Goal: Task Accomplishment & Management: Manage account settings

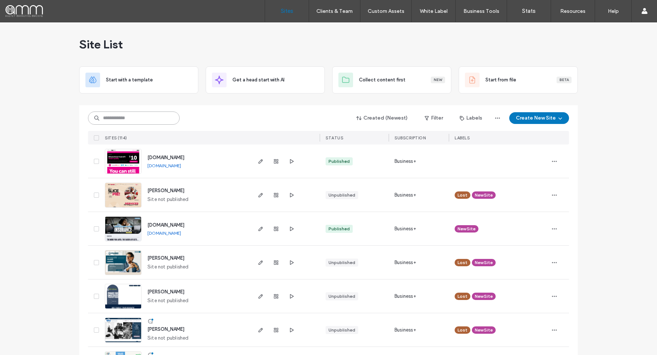
click at [118, 118] on input at bounding box center [134, 117] width 92 height 13
type input "******"
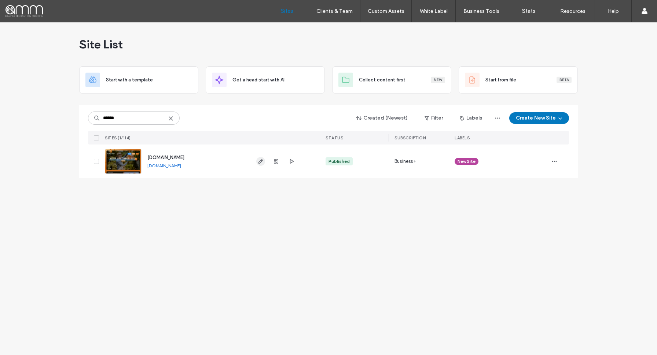
click at [261, 160] on use "button" at bounding box center [260, 161] width 4 height 4
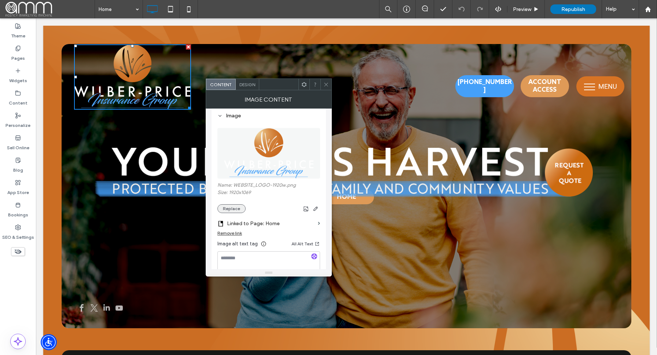
scroll to position [7, 0]
click at [232, 208] on button "Replace" at bounding box center [231, 209] width 28 height 9
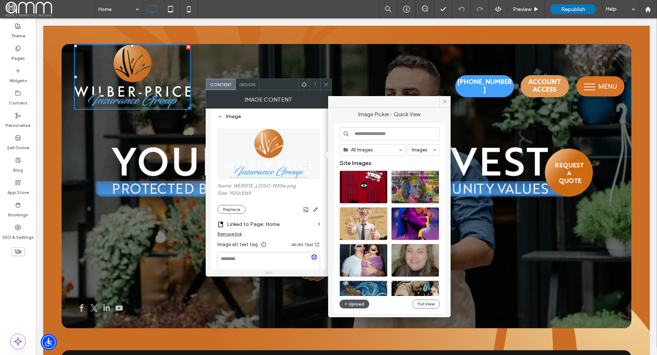
click at [354, 302] on button "Upload" at bounding box center [354, 303] width 30 height 9
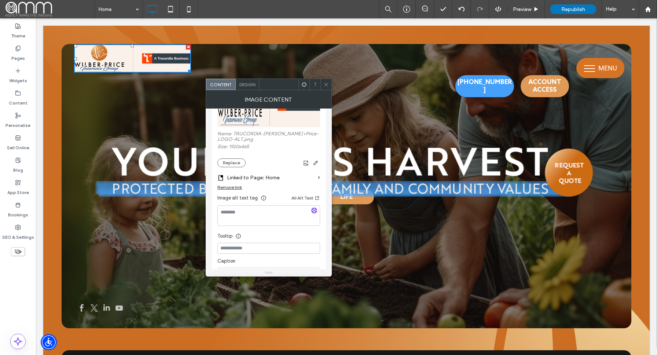
scroll to position [150, 0]
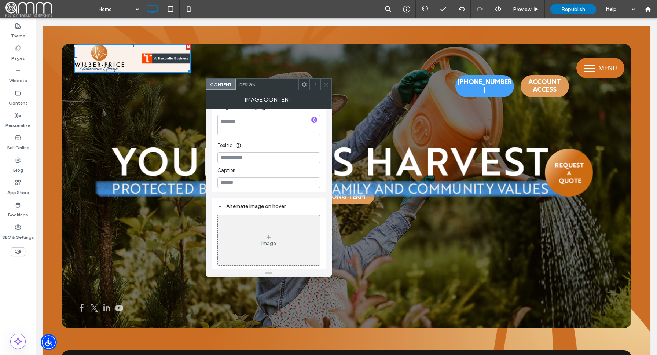
click at [328, 85] on icon at bounding box center [325, 84] width 5 height 5
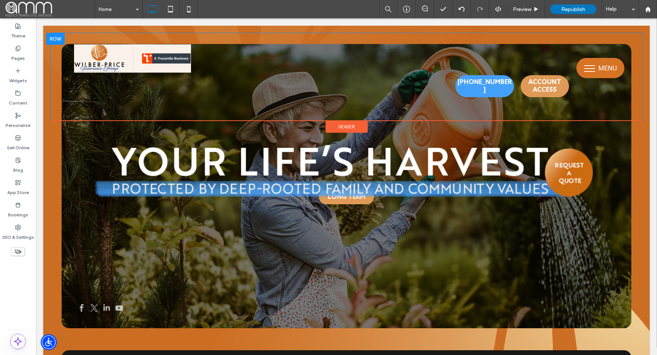
click at [229, 86] on div "Click To Paste" at bounding box center [347, 76] width 592 height 77
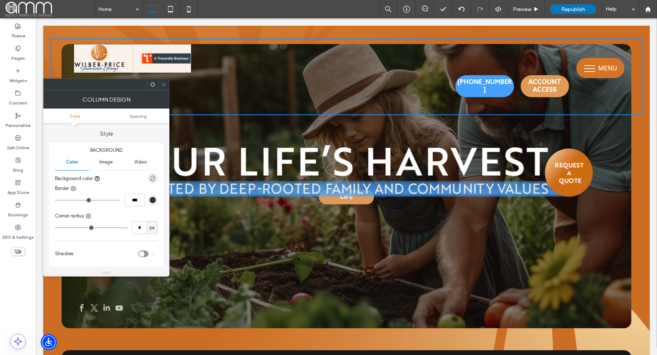
click at [164, 83] on icon at bounding box center [163, 84] width 5 height 5
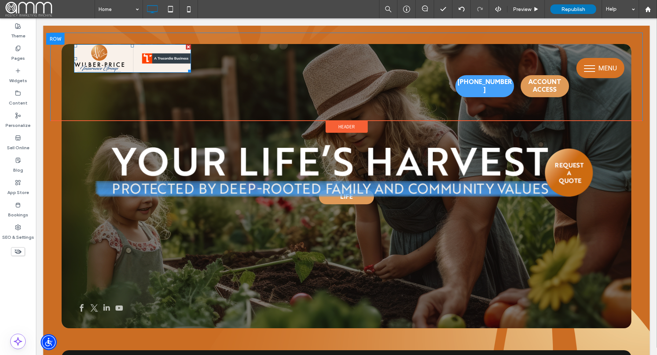
click at [140, 61] on img at bounding box center [132, 58] width 117 height 28
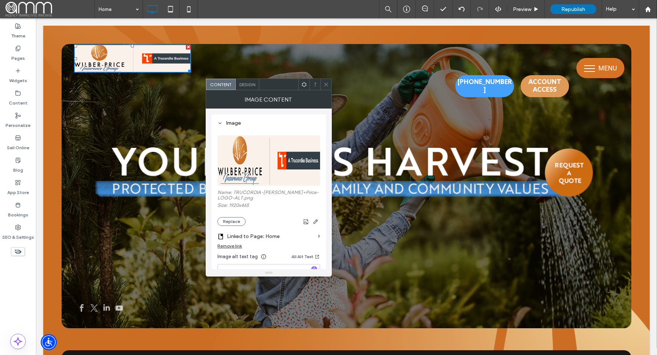
click at [140, 61] on img at bounding box center [132, 58] width 117 height 28
click at [238, 223] on button "Replace" at bounding box center [231, 221] width 28 height 9
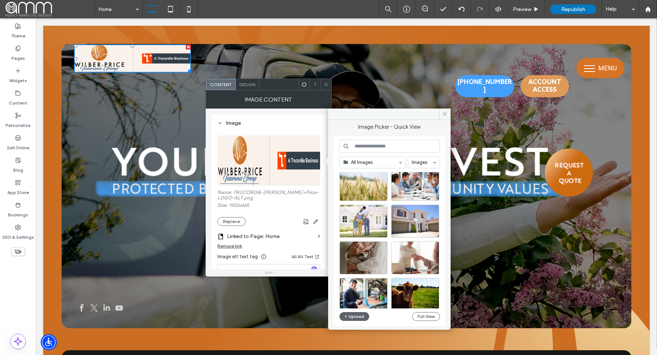
scroll to position [2488, 0]
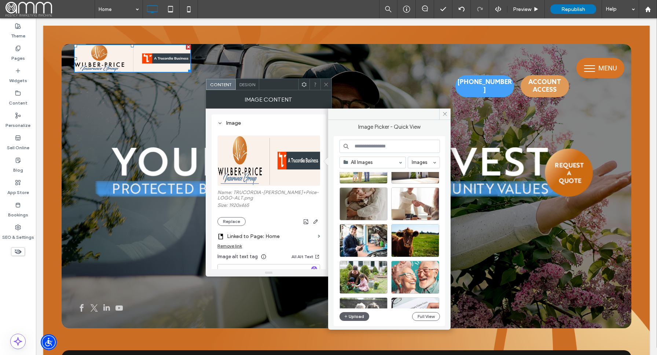
click at [376, 151] on input at bounding box center [389, 146] width 100 height 13
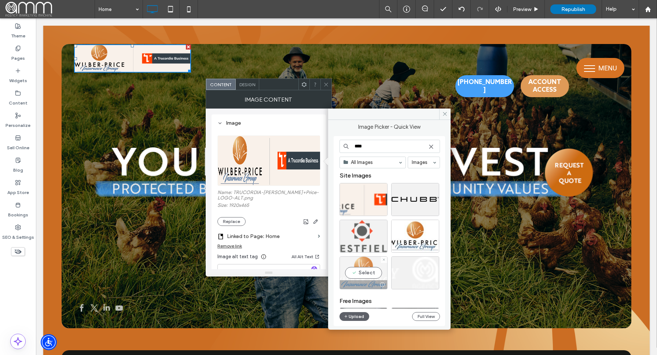
type input "****"
drag, startPoint x: 364, startPoint y: 273, endPoint x: 328, endPoint y: 255, distance: 40.6
click at [364, 273] on div "Select" at bounding box center [363, 272] width 48 height 33
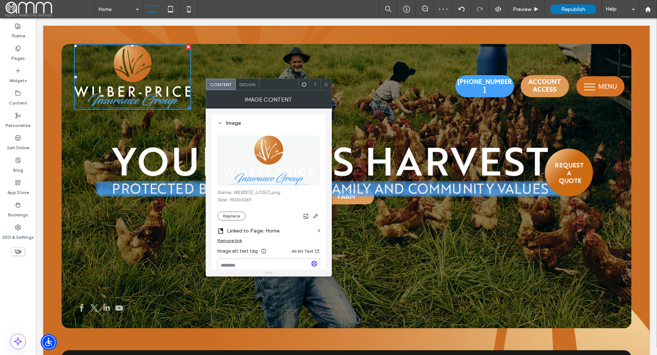
click at [327, 85] on icon at bounding box center [325, 84] width 5 height 5
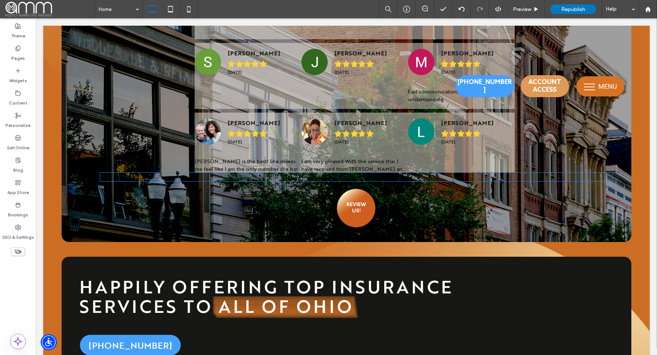
scroll to position [2399, 0]
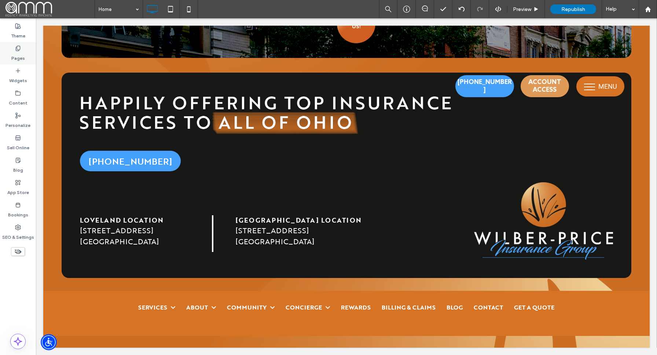
click at [14, 59] on label "Pages" at bounding box center [18, 56] width 14 height 10
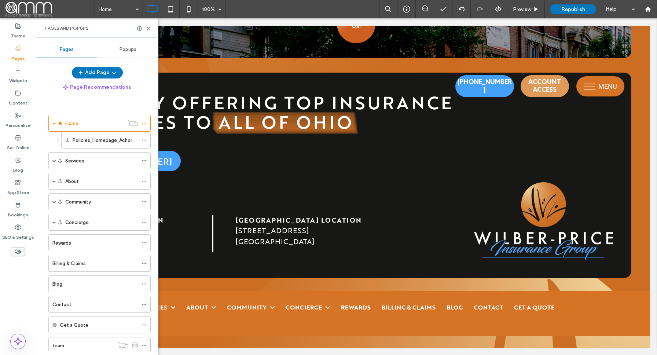
scroll to position [1, 0]
click at [52, 177] on div "About" at bounding box center [99, 180] width 102 height 17
click at [53, 179] on span at bounding box center [54, 180] width 4 height 4
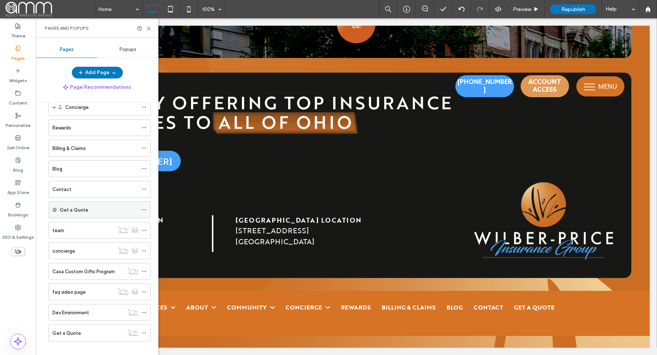
scroll to position [191, 0]
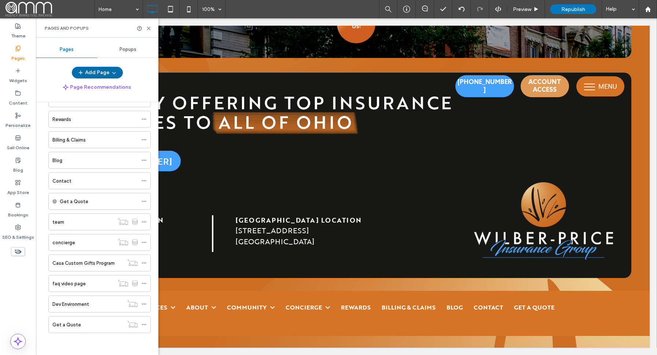
click at [110, 75] on span "button" at bounding box center [113, 72] width 7 height 11
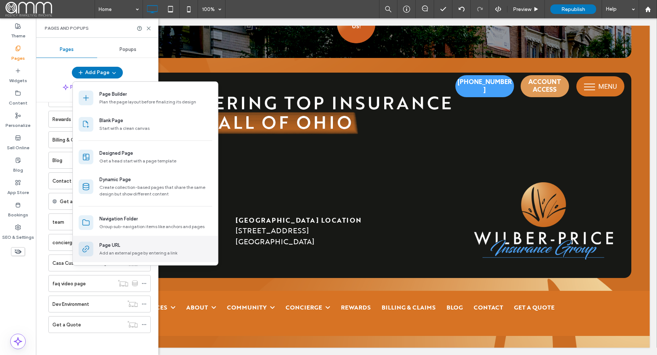
click at [140, 247] on div "Page URL" at bounding box center [155, 245] width 113 height 7
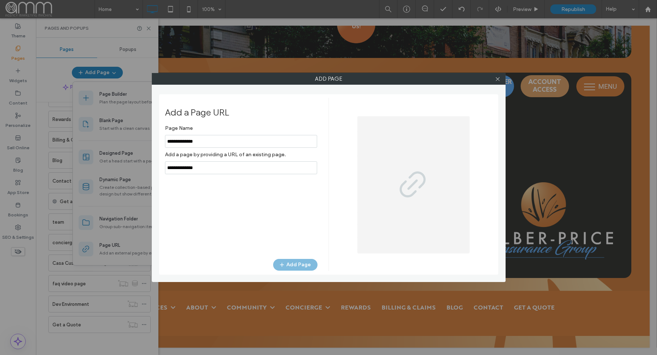
type input "**********"
drag, startPoint x: 217, startPoint y: 166, endPoint x: 145, endPoint y: 166, distance: 71.5
click at [145, 166] on div "Add Page Add a Page URL Page Name Add a page by providing a URL of an existing …" at bounding box center [328, 177] width 657 height 355
paste input "**********"
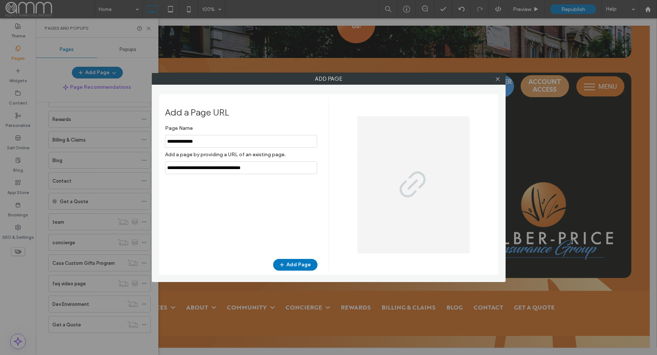
type input "**********"
click at [270, 196] on div "Page Name Add a page by providing a URL of an existing page. Add Page" at bounding box center [241, 186] width 152 height 130
click at [299, 266] on button "Add Page" at bounding box center [295, 265] width 44 height 12
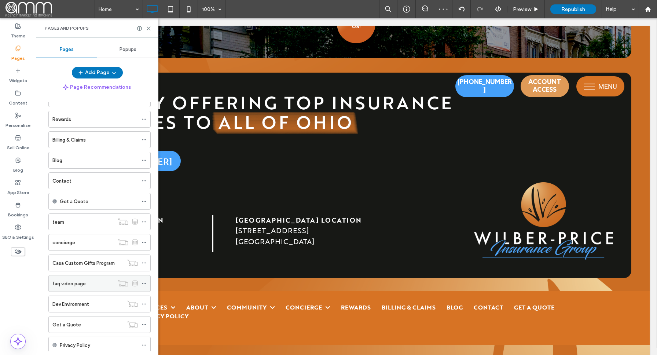
scroll to position [211, 0]
click at [144, 325] on icon at bounding box center [143, 324] width 5 height 5
click at [116, 322] on div "Privacy Policy" at bounding box center [99, 325] width 78 height 8
click at [142, 323] on icon at bounding box center [143, 324] width 5 height 5
click at [106, 71] on button "Add Page" at bounding box center [97, 73] width 51 height 12
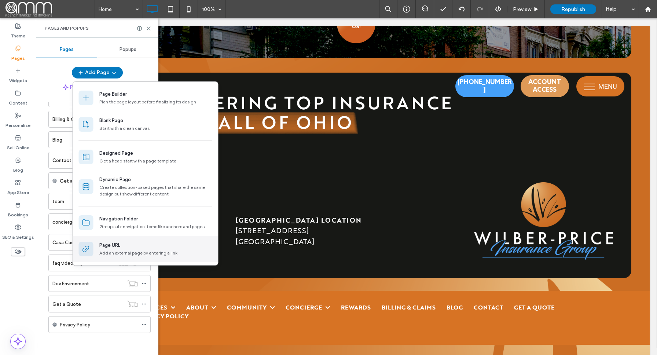
click at [122, 244] on div "Page URL" at bounding box center [155, 245] width 113 height 7
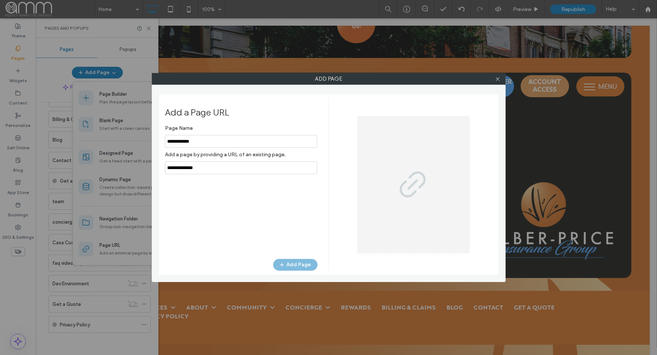
type input "**********"
click at [252, 182] on div "Page Name Add a page by providing a URL of an existing page. Add Page" at bounding box center [241, 186] width 152 height 130
drag, startPoint x: 219, startPoint y: 171, endPoint x: 162, endPoint y: 170, distance: 56.8
click at [163, 170] on div "Add a Page URL Page Name Add a page by providing a URL of an existing page. Add…" at bounding box center [328, 184] width 339 height 180
paste input "**********"
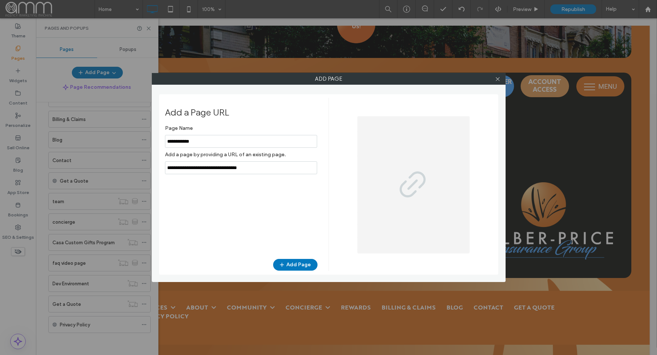
type input "**********"
click at [267, 190] on div "Page Name Add a page by providing a URL of an existing page. Add Page" at bounding box center [241, 186] width 152 height 130
click at [291, 265] on button "Add Page" at bounding box center [295, 265] width 44 height 12
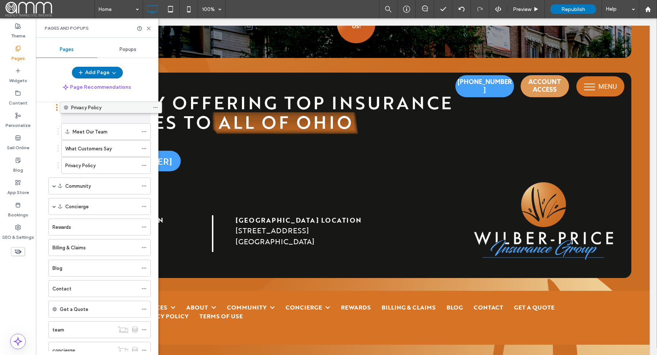
scroll to position [78, 0]
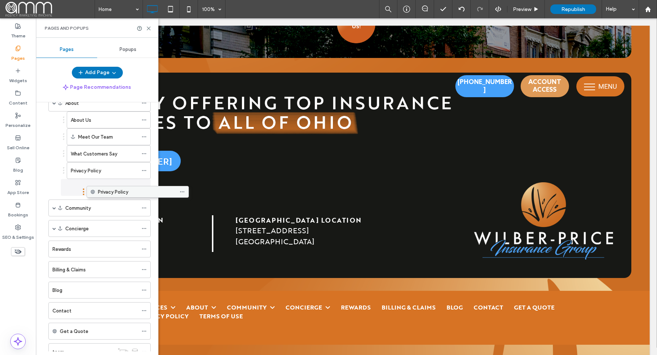
drag, startPoint x: 77, startPoint y: 304, endPoint x: 114, endPoint y: 194, distance: 115.9
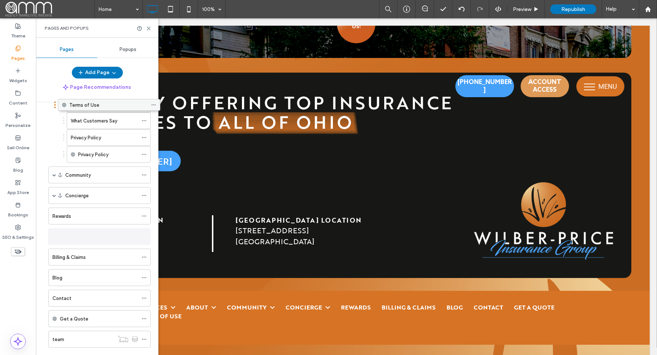
scroll to position [96, 0]
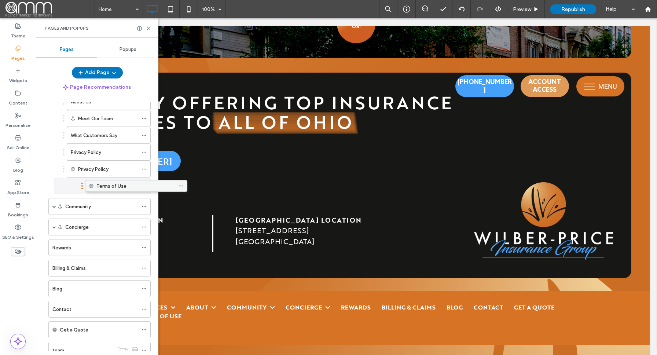
drag, startPoint x: 87, startPoint y: 323, endPoint x: 124, endPoint y: 187, distance: 140.8
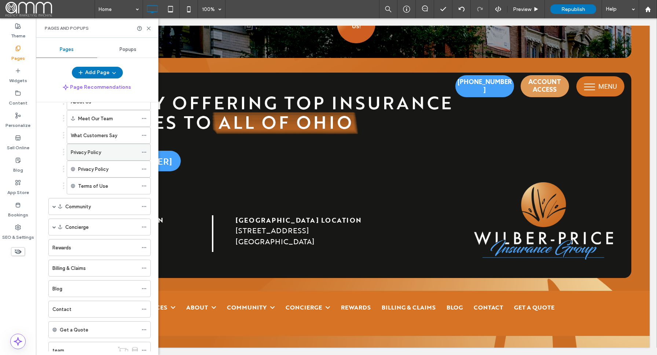
click at [144, 152] on icon at bounding box center [143, 152] width 5 height 5
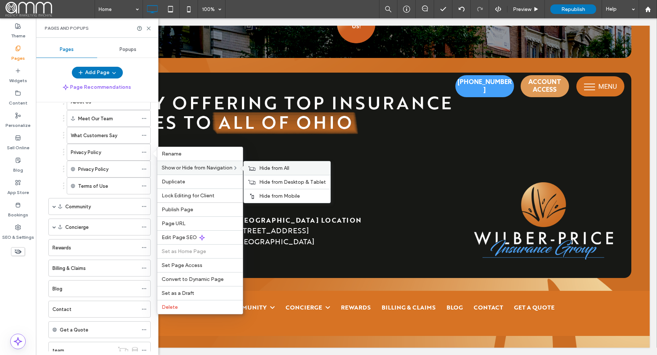
click at [272, 168] on span "Hide from All" at bounding box center [274, 168] width 30 height 6
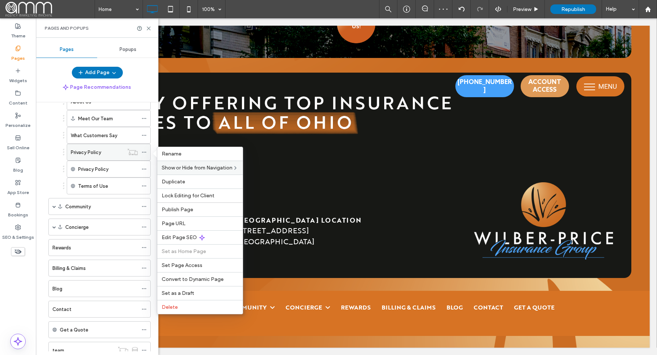
click at [145, 151] on icon at bounding box center [143, 152] width 5 height 5
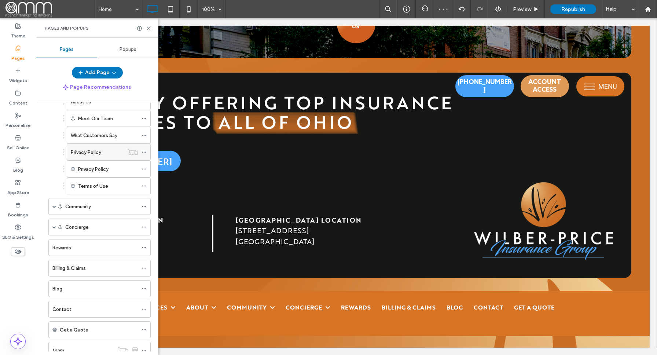
click at [145, 151] on icon at bounding box center [143, 152] width 5 height 5
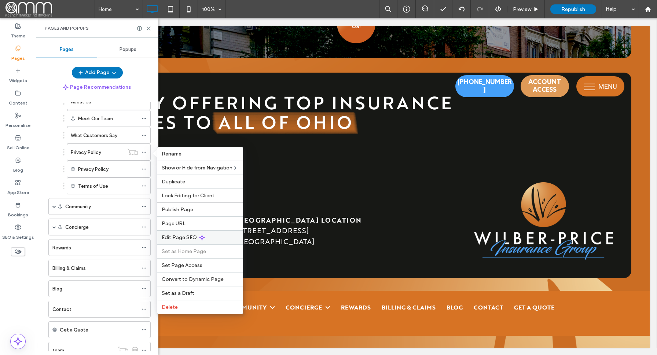
click at [187, 240] on span "Edit Page SEO" at bounding box center [179, 237] width 35 height 6
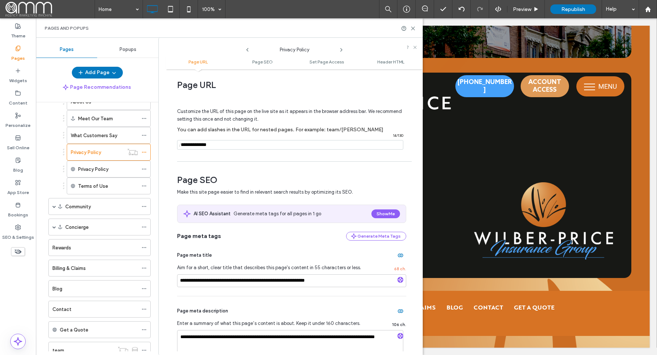
scroll to position [0, 0]
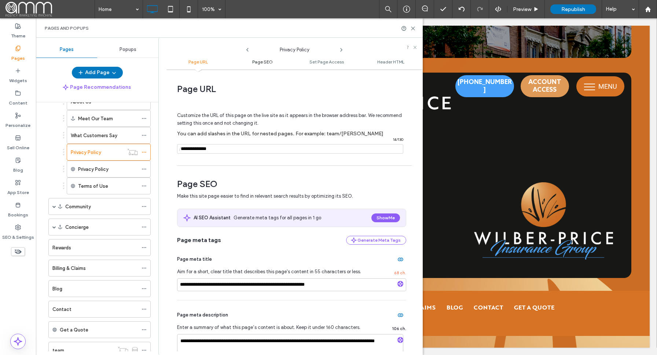
click at [272, 61] on link "Page SEO" at bounding box center [262, 61] width 64 height 5
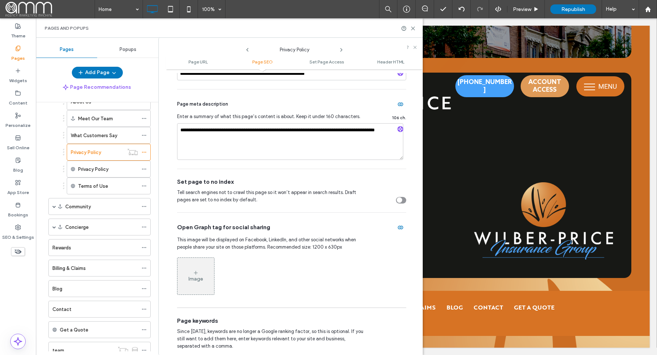
scroll to position [196, 0]
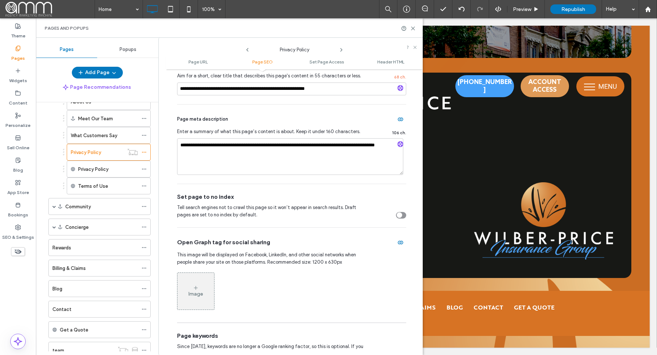
click at [397, 214] on div "toggle" at bounding box center [399, 214] width 5 height 5
drag, startPoint x: 411, startPoint y: 27, endPoint x: 355, endPoint y: 39, distance: 57.1
click at [411, 27] on use at bounding box center [412, 28] width 3 height 3
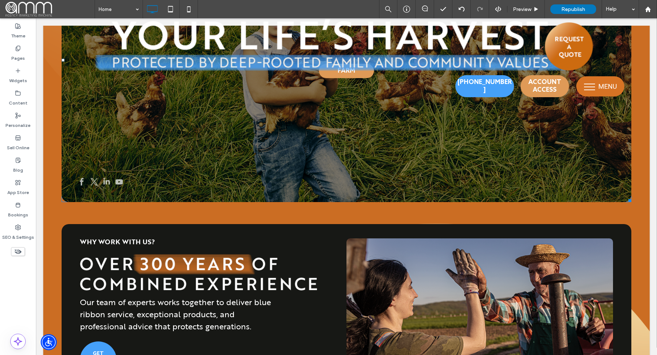
scroll to position [0, 0]
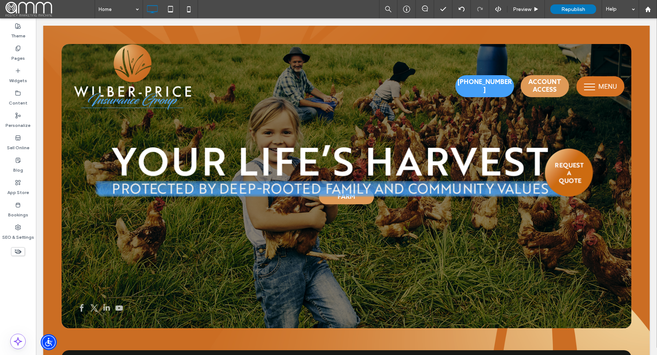
click at [597, 90] on button "menu" at bounding box center [589, 86] width 19 height 19
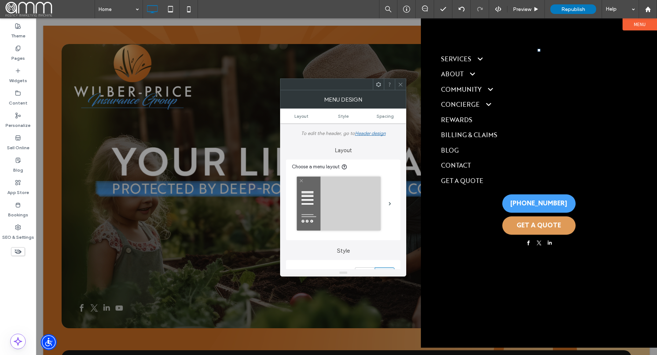
click at [634, 27] on label "Menu" at bounding box center [639, 24] width 34 height 12
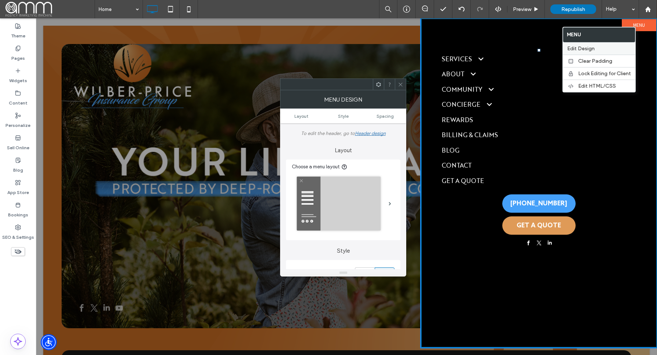
click at [581, 47] on span "Edit Design" at bounding box center [580, 48] width 27 height 6
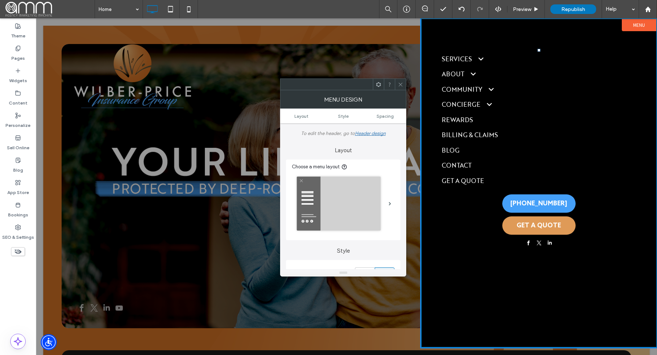
click at [399, 84] on icon at bounding box center [400, 84] width 5 height 5
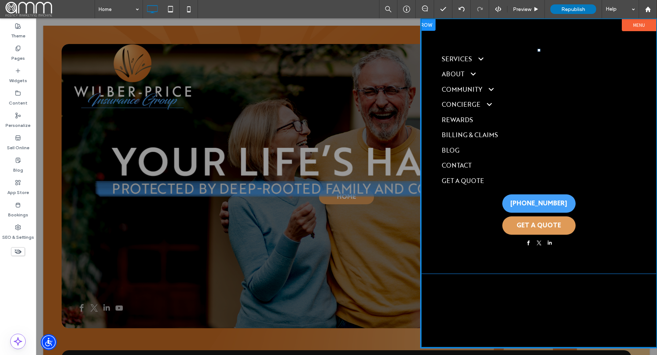
click at [497, 77] on li "About About Us Meet Our Team What Customers Say Privacy Policy Terms of Use" at bounding box center [539, 73] width 194 height 15
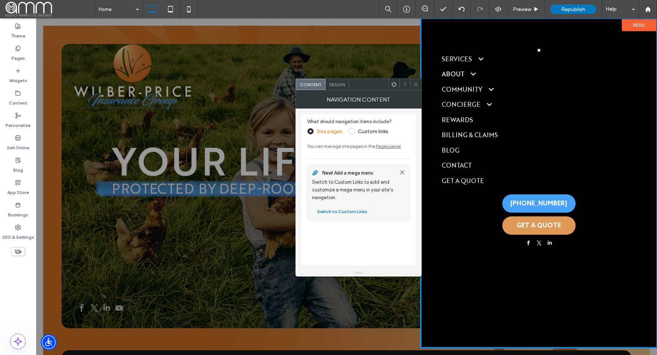
click at [472, 74] on span "About" at bounding box center [459, 74] width 35 height 10
click at [471, 73] on span "About" at bounding box center [459, 74] width 35 height 10
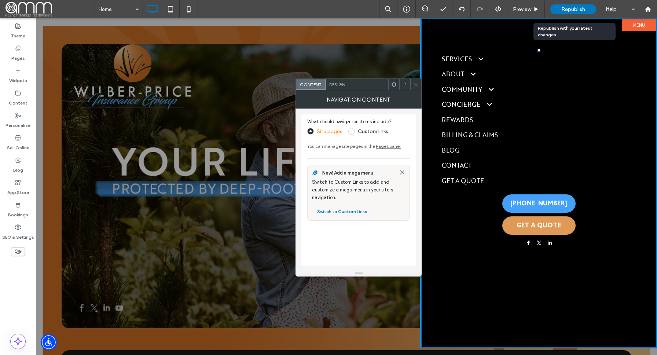
click at [568, 7] on span "Republish" at bounding box center [573, 9] width 24 height 6
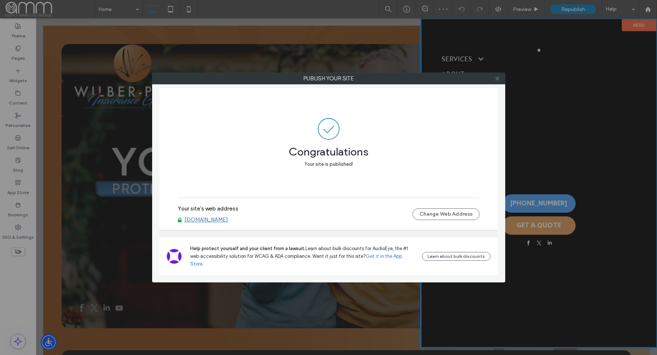
click at [495, 77] on icon at bounding box center [496, 78] width 5 height 5
